Goal: Task Accomplishment & Management: Manage account settings

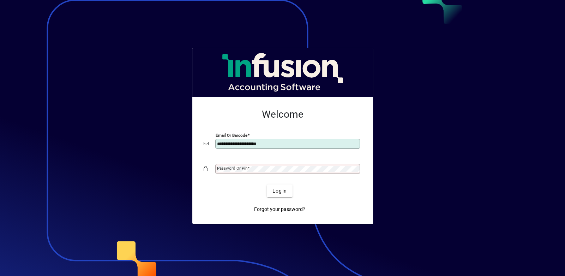
type input "**********"
click at [276, 192] on span "Login" at bounding box center [279, 190] width 14 height 7
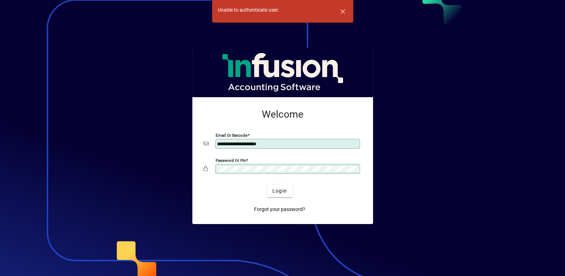
click at [267, 184] on button "Login" at bounding box center [280, 190] width 26 height 13
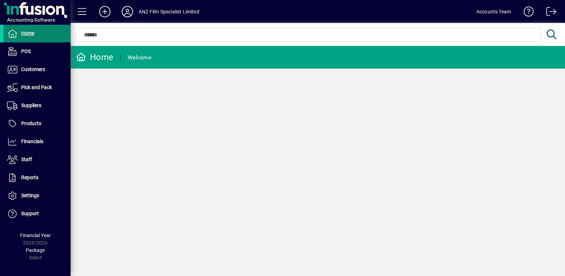
click at [26, 33] on span "Home" at bounding box center [27, 33] width 13 height 6
click at [32, 33] on span "Home" at bounding box center [27, 33] width 13 height 6
click at [104, 56] on div "Home" at bounding box center [94, 57] width 37 height 11
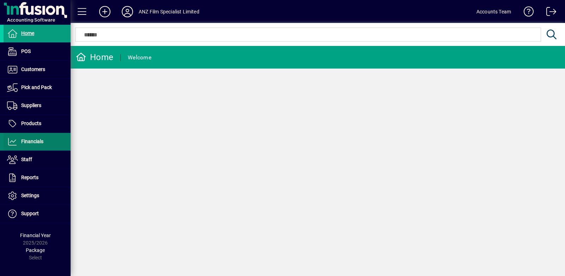
click at [31, 144] on span "Financials" at bounding box center [24, 141] width 40 height 8
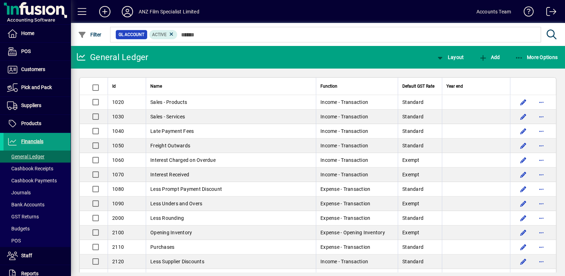
click at [490, 11] on div "Accounts Team" at bounding box center [493, 11] width 35 height 11
click at [84, 12] on span at bounding box center [82, 11] width 17 height 17
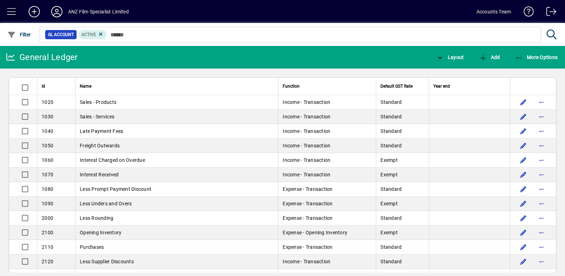
click at [16, 13] on span at bounding box center [11, 11] width 17 height 17
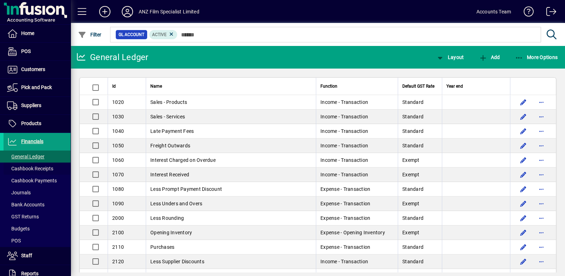
click at [37, 169] on span "Cashbook Receipts" at bounding box center [30, 168] width 46 height 6
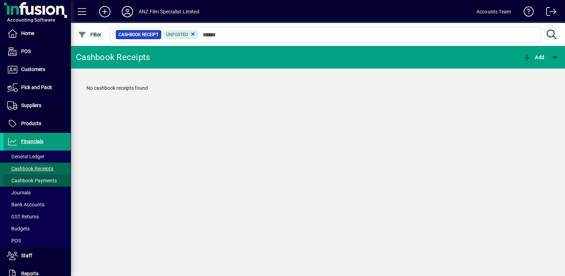
click at [37, 177] on span "Cashbook Payments" at bounding box center [32, 180] width 50 height 6
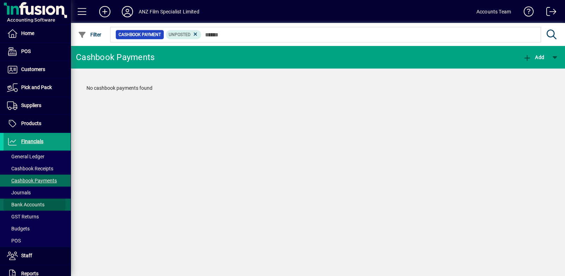
click at [30, 204] on span "Bank Accounts" at bounding box center [25, 204] width 37 height 6
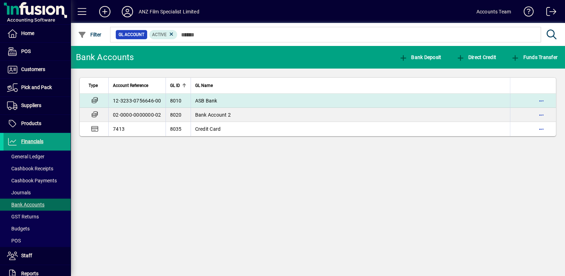
click at [149, 98] on td "12-3233-0756646-00" at bounding box center [136, 100] width 57 height 14
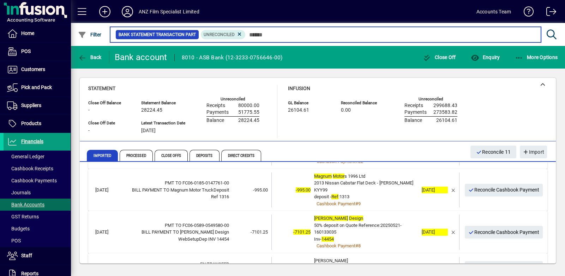
scroll to position [314, 0]
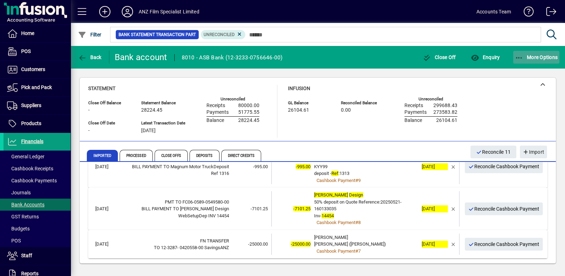
click at [535, 59] on span "More Options" at bounding box center [536, 57] width 43 height 6
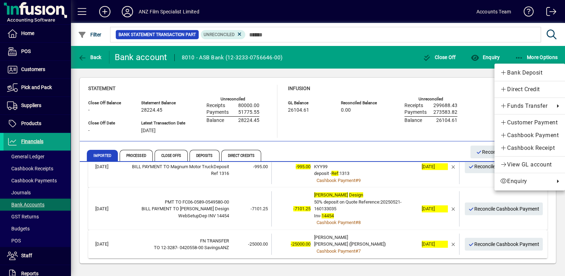
click at [376, 85] on div at bounding box center [282, 138] width 565 height 276
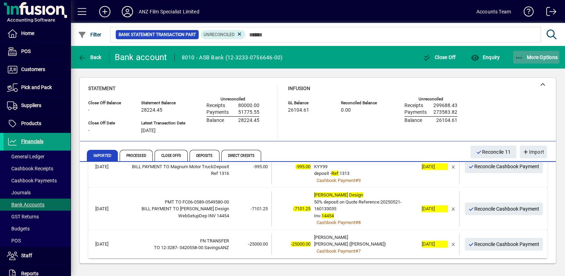
click at [541, 58] on span "More Options" at bounding box center [536, 57] width 43 height 6
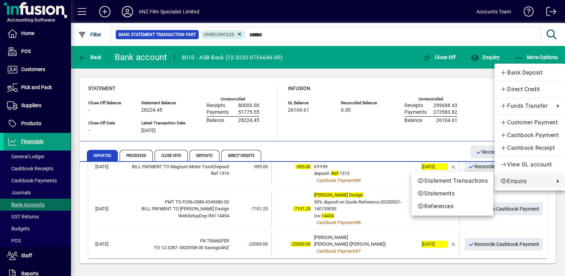
click at [380, 31] on div at bounding box center [282, 138] width 565 height 276
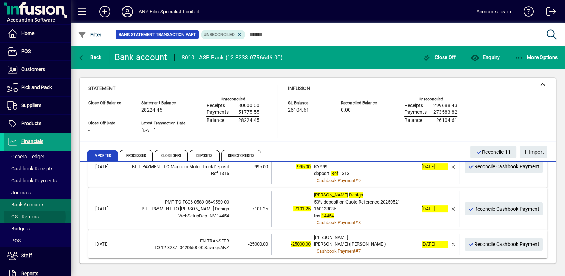
click at [29, 216] on span "GST Returns" at bounding box center [23, 216] width 32 height 6
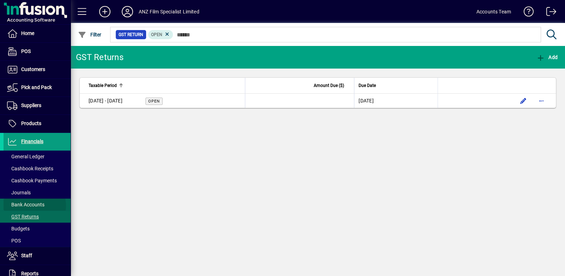
click at [33, 205] on span "Bank Accounts" at bounding box center [25, 204] width 37 height 6
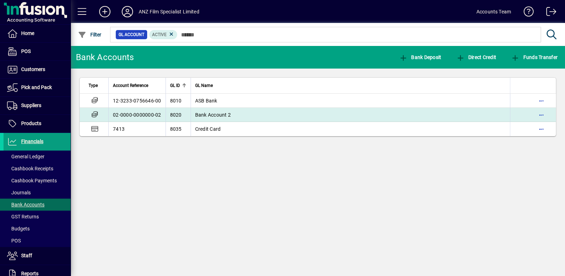
click at [137, 115] on td "02-0000-0000000-02" at bounding box center [136, 115] width 57 height 14
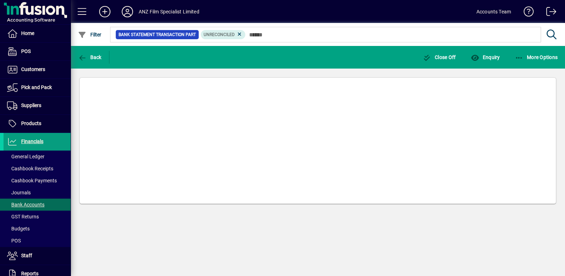
click at [137, 115] on mat-card at bounding box center [317, 140] width 477 height 126
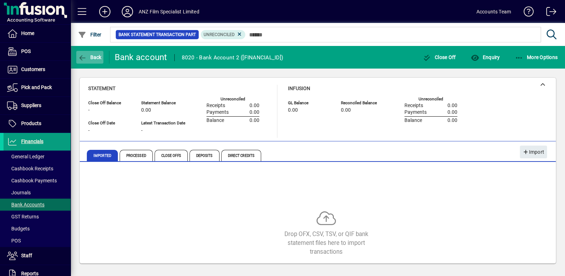
click at [85, 59] on icon "button" at bounding box center [82, 57] width 9 height 7
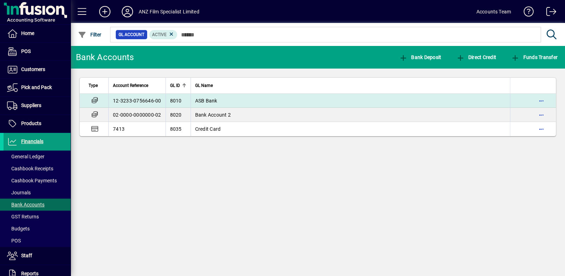
click at [127, 98] on td "12-3233-0756646-00" at bounding box center [136, 100] width 57 height 14
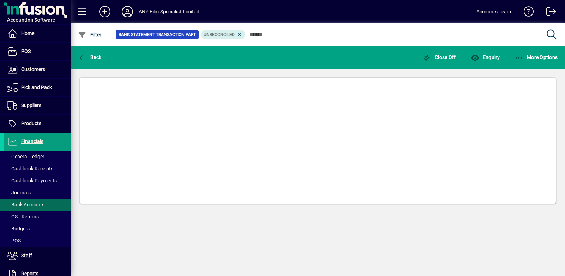
click at [128, 99] on mat-card at bounding box center [317, 140] width 477 height 126
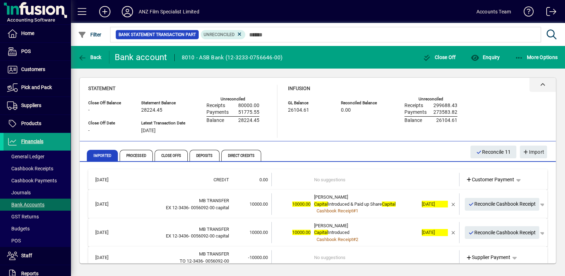
click at [545, 84] on div at bounding box center [542, 85] width 26 height 14
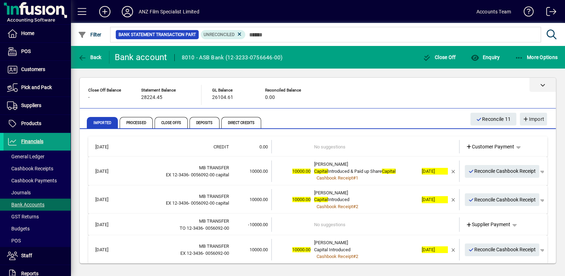
click at [545, 84] on div at bounding box center [542, 85] width 26 height 14
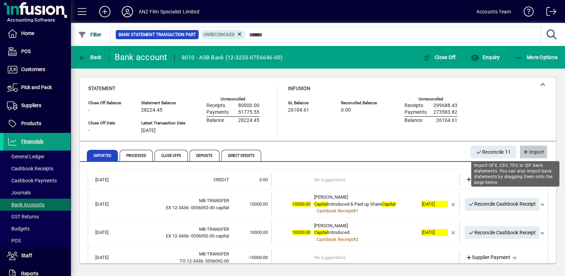
click at [531, 151] on span "Import" at bounding box center [533, 152] width 22 height 12
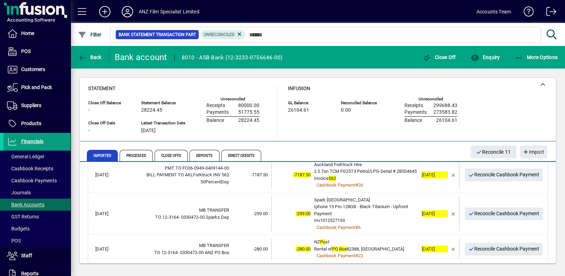
scroll to position [314, 0]
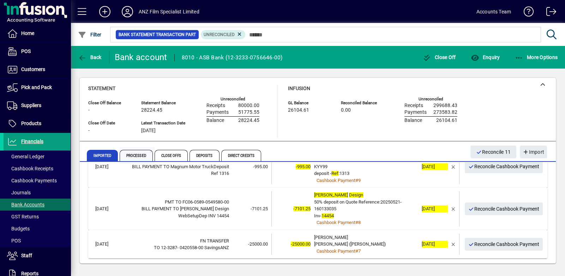
click at [136, 153] on span "Processed" at bounding box center [136, 155] width 33 height 11
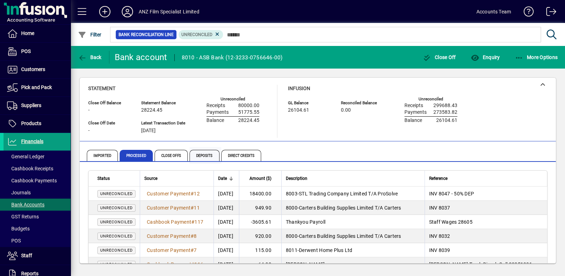
click at [202, 156] on span "Deposits" at bounding box center [204, 155] width 30 height 11
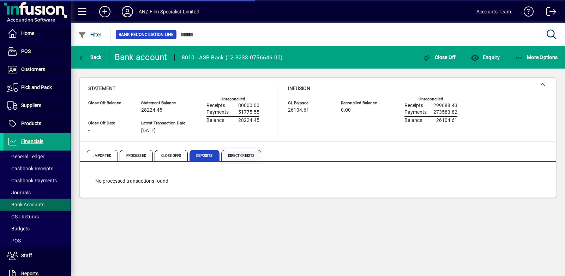
click at [233, 154] on span "Direct Credits" at bounding box center [241, 155] width 40 height 11
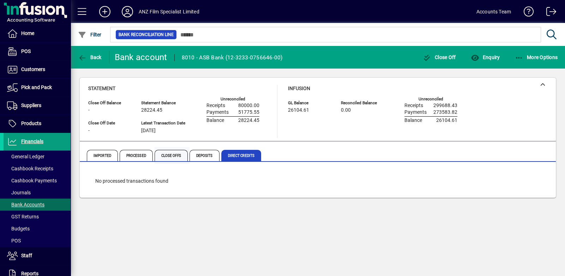
click at [170, 153] on span "Close Offs" at bounding box center [171, 155] width 33 height 11
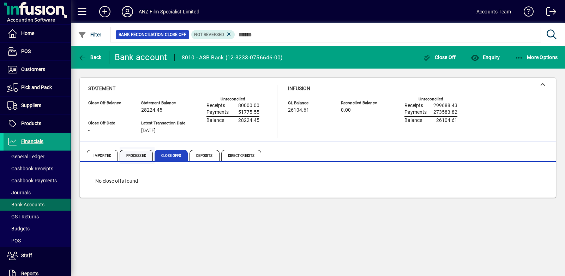
click at [134, 153] on span "Processed" at bounding box center [136, 155] width 33 height 11
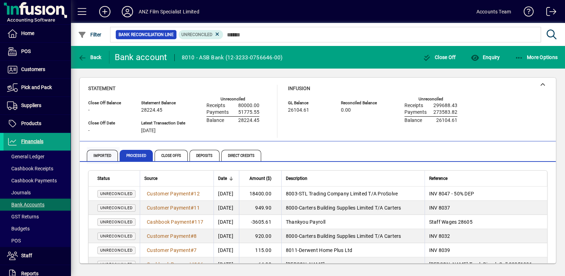
click at [107, 155] on span "Imported" at bounding box center [102, 155] width 31 height 11
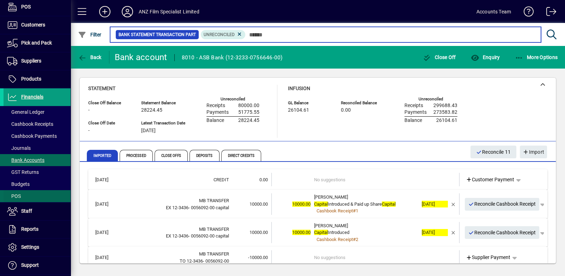
scroll to position [59, 0]
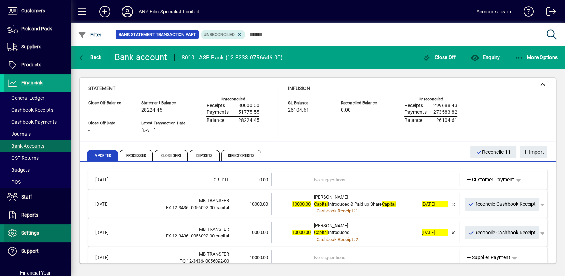
click at [37, 230] on span "Settings" at bounding box center [30, 233] width 18 height 6
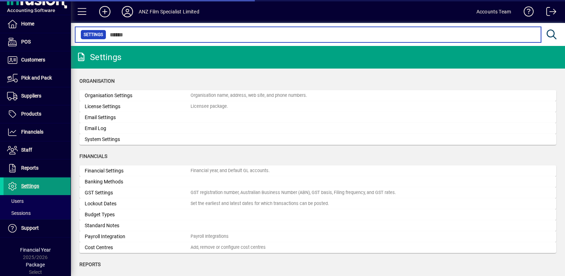
scroll to position [8, 0]
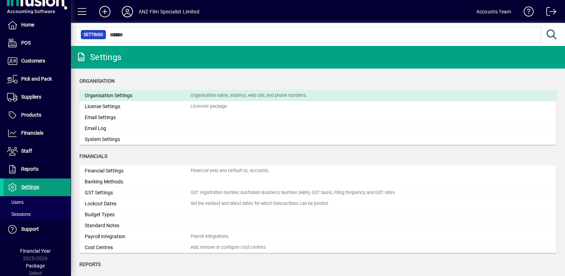
click at [96, 96] on div "Organisation Settings" at bounding box center [138, 95] width 106 height 7
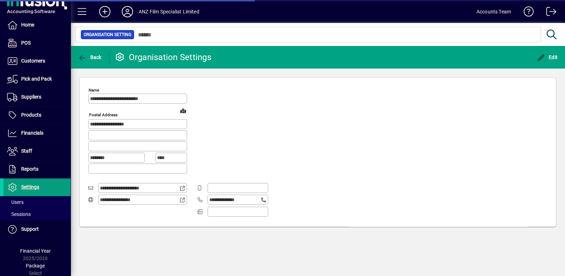
type input "**********"
drag, startPoint x: 144, startPoint y: 198, endPoint x: 96, endPoint y: 204, distance: 48.0
click at [96, 204] on app-field "**********" at bounding box center [137, 200] width 99 height 12
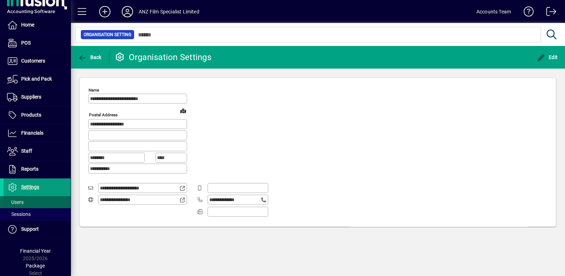
click at [19, 199] on span "Users" at bounding box center [15, 202] width 17 height 6
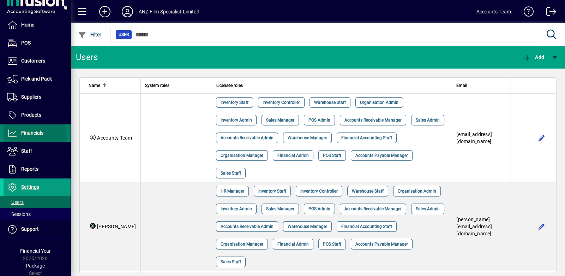
click at [22, 135] on span "Financials" at bounding box center [24, 133] width 40 height 8
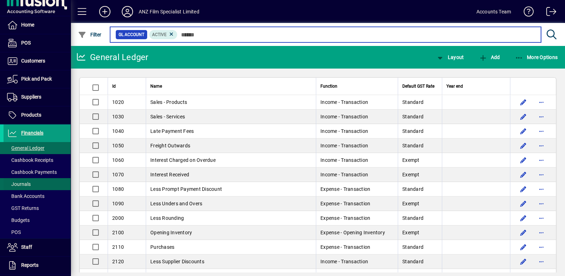
scroll to position [81, 0]
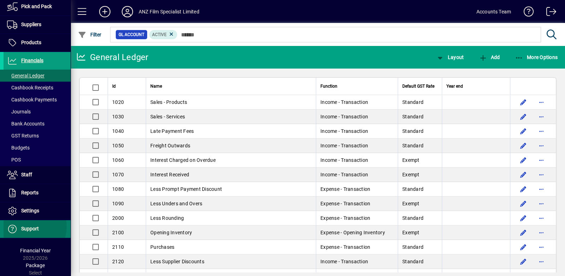
click at [24, 225] on span "Support" at bounding box center [30, 228] width 18 height 6
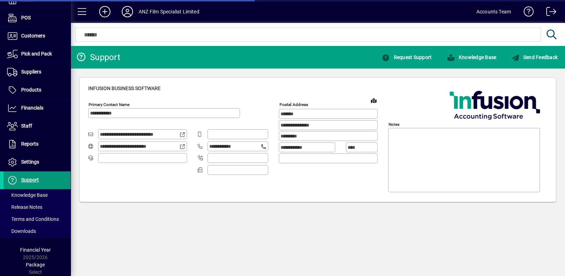
type input "**********"
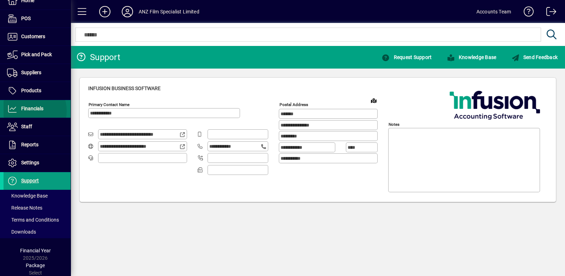
click at [23, 110] on span "Financials" at bounding box center [32, 108] width 22 height 6
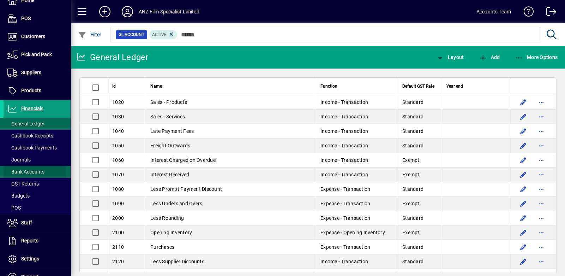
click at [23, 172] on span "Bank Accounts" at bounding box center [25, 172] width 37 height 6
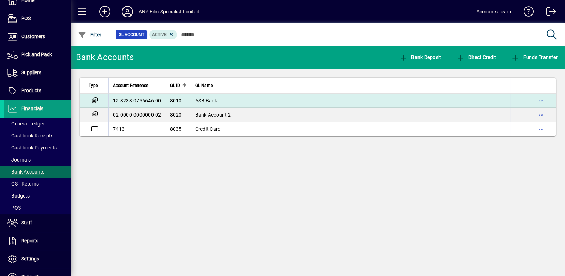
click at [151, 98] on td "12-3233-0756646-00" at bounding box center [136, 100] width 57 height 14
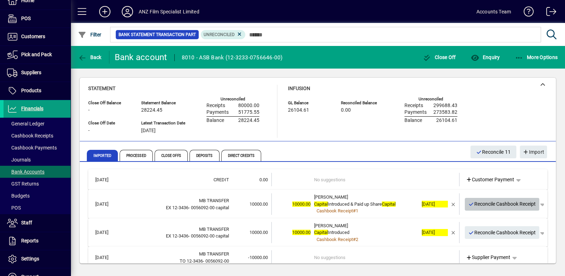
click at [500, 203] on span "Reconcile Cashbook Receipt" at bounding box center [502, 204] width 68 height 12
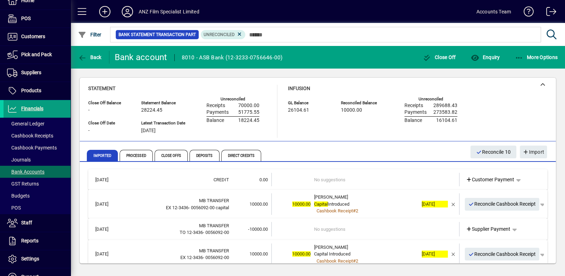
click at [219, 204] on div "EX 12-3436- 0056092-00 capital" at bounding box center [177, 207] width 104 height 7
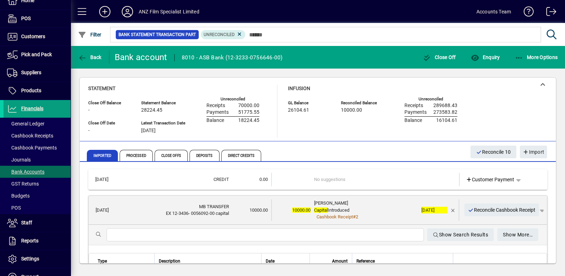
click at [205, 208] on div "MB TRANSFER" at bounding box center [177, 206] width 104 height 7
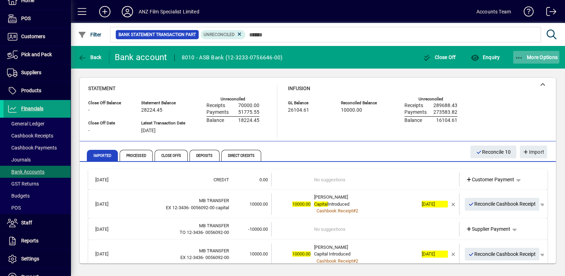
click at [538, 58] on span "More Options" at bounding box center [536, 57] width 43 height 6
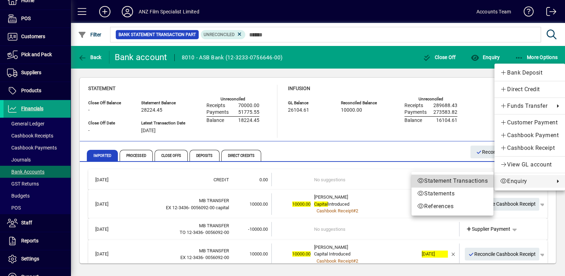
click at [482, 181] on span "Statement Transactions" at bounding box center [452, 180] width 71 height 8
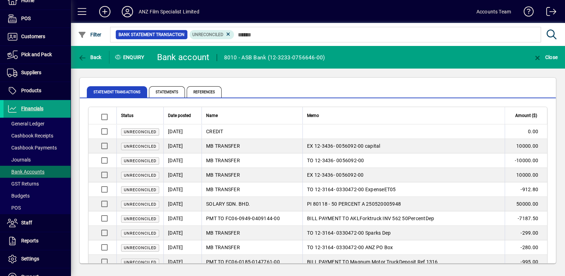
click at [134, 132] on span "Unreconciled" at bounding box center [140, 131] width 32 height 5
click at [138, 130] on span "Unreconciled" at bounding box center [140, 131] width 32 height 5
click at [216, 146] on span "MB TRANSFER" at bounding box center [223, 146] width 34 height 6
click at [153, 146] on span "Unreconciled" at bounding box center [140, 146] width 32 height 5
click at [92, 55] on span "Back" at bounding box center [90, 57] width 24 height 6
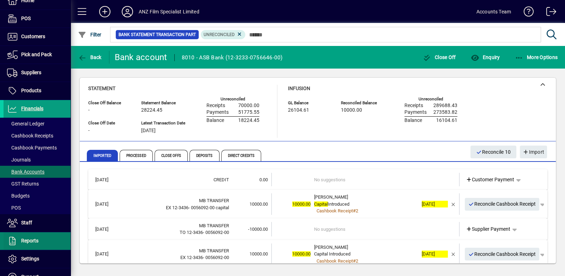
click at [25, 237] on span "Reports" at bounding box center [29, 240] width 17 height 6
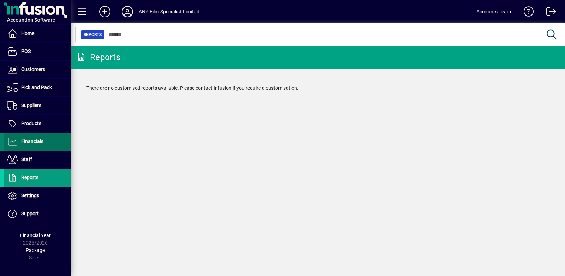
click at [14, 139] on icon at bounding box center [12, 141] width 11 height 8
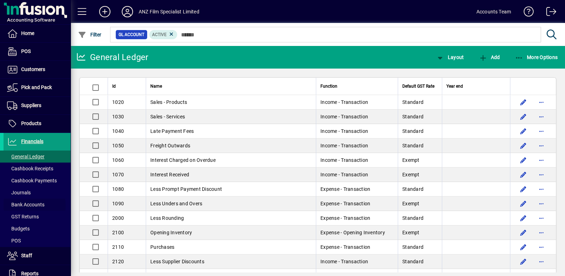
click at [12, 205] on span "Bank Accounts" at bounding box center [25, 204] width 37 height 6
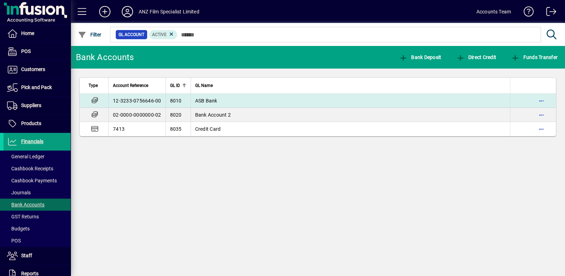
click at [137, 101] on td "12-3233-0756646-00" at bounding box center [136, 100] width 57 height 14
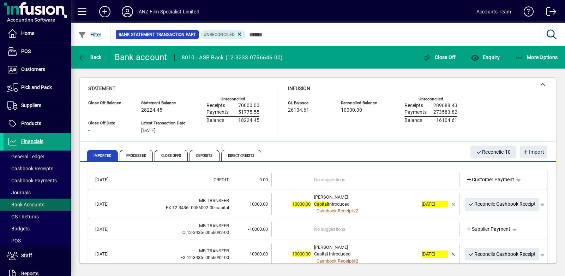
click at [399, 227] on td "No suggestions" at bounding box center [366, 229] width 104 height 14
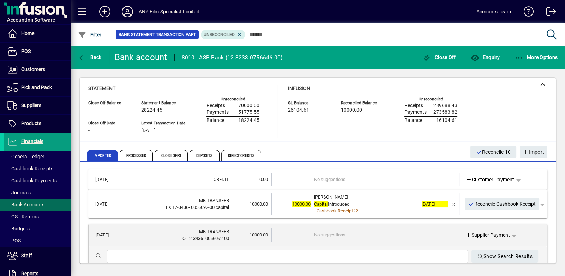
scroll to position [59, 0]
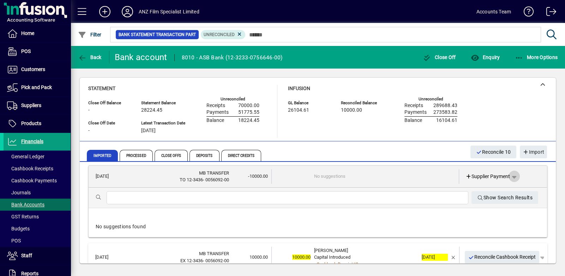
click at [509, 177] on span "button" at bounding box center [514, 176] width 17 height 17
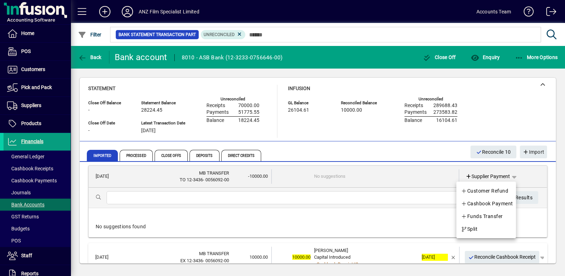
click at [30, 140] on div at bounding box center [282, 138] width 565 height 276
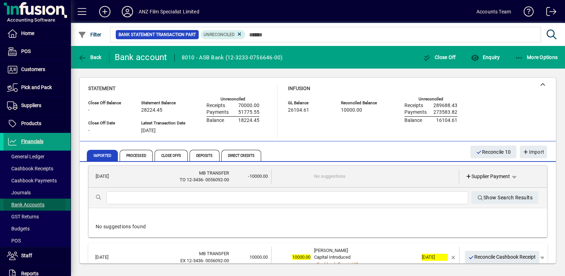
click at [30, 204] on span "Bank Accounts" at bounding box center [25, 204] width 37 height 6
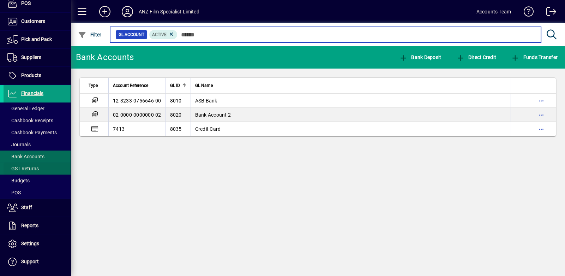
scroll to position [81, 0]
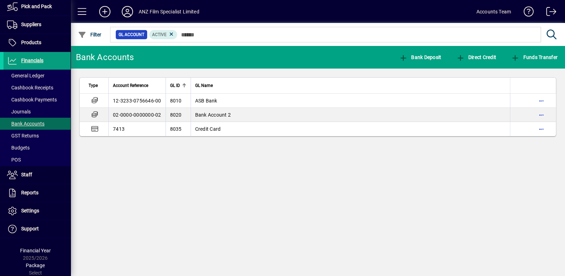
click at [33, 265] on span "Package" at bounding box center [35, 265] width 19 height 6
click at [34, 256] on div "Financial Year 2025/2026" at bounding box center [35, 254] width 71 height 15
click at [23, 211] on span "Settings" at bounding box center [30, 210] width 18 height 6
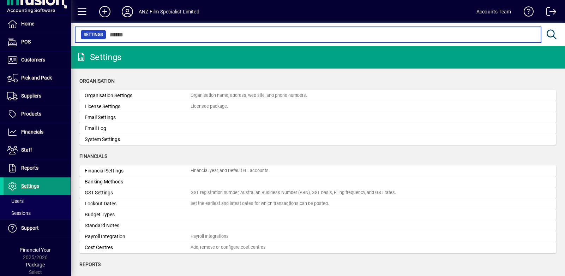
scroll to position [8, 0]
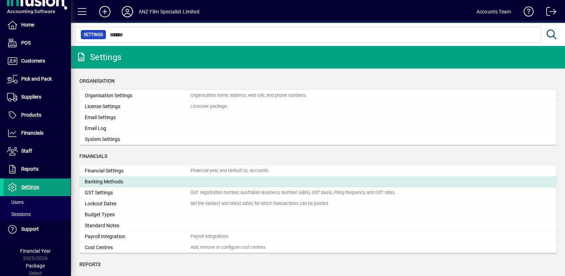
click at [103, 182] on div "Banking Methods" at bounding box center [138, 181] width 106 height 7
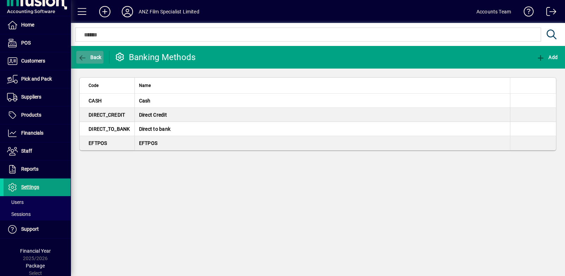
click at [88, 58] on span "Back" at bounding box center [90, 57] width 24 height 6
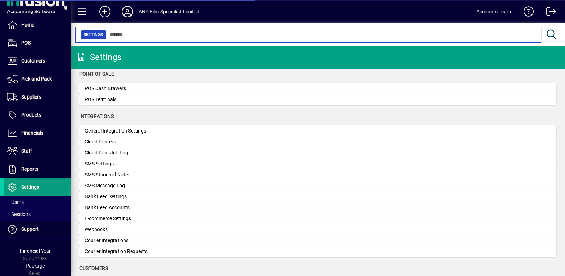
scroll to position [235, 0]
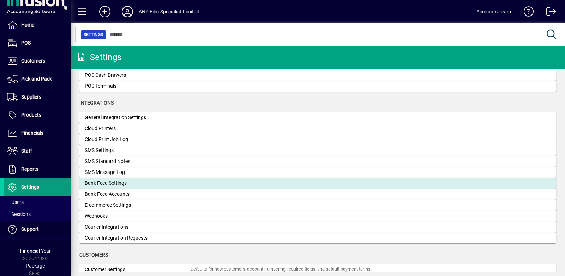
click at [127, 184] on div "Bank Feed Settings" at bounding box center [138, 182] width 106 height 7
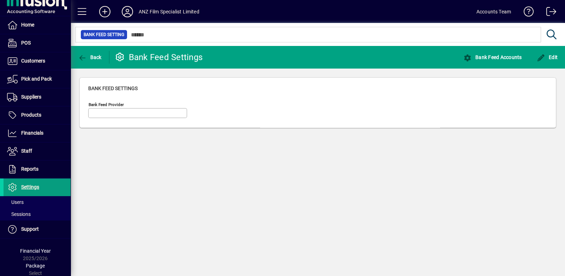
click at [138, 109] on mat-form-field "Bank Feed Provider" at bounding box center [137, 113] width 99 height 25
click at [553, 57] on span "Edit" at bounding box center [547, 57] width 21 height 6
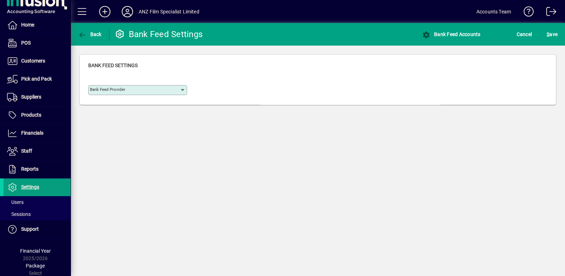
click at [175, 89] on input "Bank Feed Provider" at bounding box center [135, 90] width 90 height 6
click at [102, 119] on div "Yodlee" at bounding box center [102, 117] width 16 height 7
type input "******"
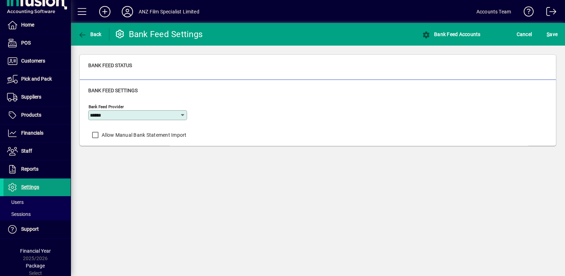
click at [279, 198] on div "Back Bank Feed Settings Bank Feed Accounts Cancel S ave Bank Feed Status Bank F…" at bounding box center [318, 149] width 494 height 253
click at [555, 33] on span "S ave" at bounding box center [551, 34] width 11 height 11
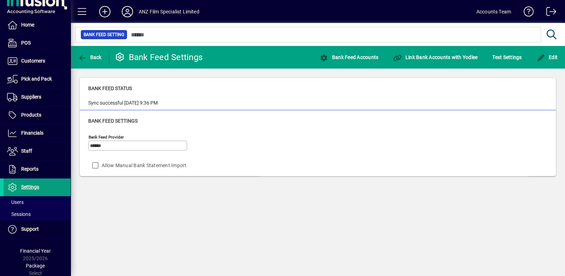
click at [131, 105] on div "Sync successful 13/10/2025 9:36 PM" at bounding box center [122, 102] width 69 height 7
click at [443, 58] on span "Link Bank Accounts with Yodlee" at bounding box center [435, 57] width 84 height 6
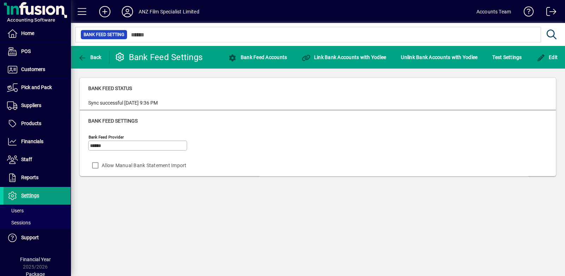
click at [378, 99] on div "Sync successful [DATE] 9:36 PM" at bounding box center [317, 102] width 459 height 7
click at [88, 56] on span "Back" at bounding box center [90, 57] width 24 height 6
click at [127, 13] on icon at bounding box center [127, 11] width 14 height 11
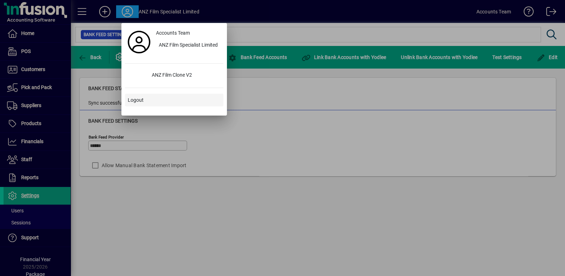
click at [136, 101] on span "Logout" at bounding box center [136, 99] width 16 height 7
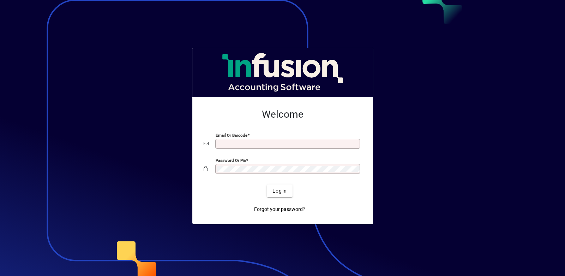
type input "**********"
click at [277, 193] on span "Login" at bounding box center [279, 190] width 14 height 7
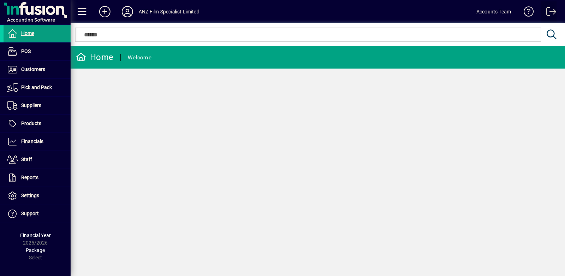
click at [551, 11] on span at bounding box center [548, 13] width 17 height 17
